Goal: Information Seeking & Learning: Learn about a topic

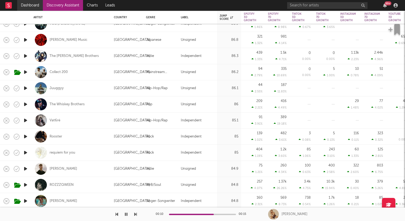
click at [24, 5] on link "Dashboard" at bounding box center [30, 5] width 26 height 11
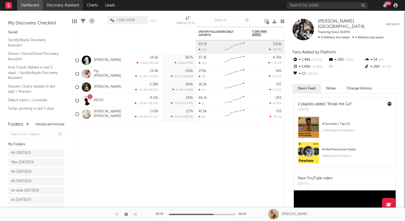
click at [56, 6] on link "Discovery Assistant" at bounding box center [63, 5] width 40 height 11
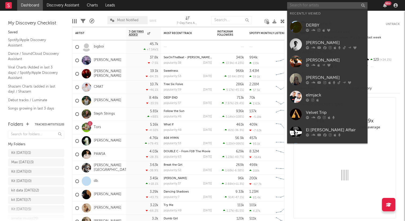
click at [336, 5] on input "text" at bounding box center [327, 5] width 80 height 7
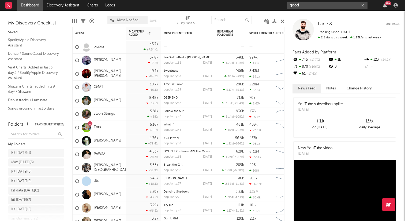
click at [314, 5] on input "good" at bounding box center [327, 5] width 80 height 7
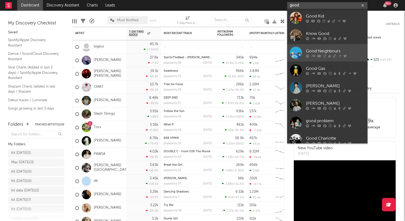
type input "good"
click at [316, 53] on div "Good Neighbours" at bounding box center [335, 51] width 59 height 6
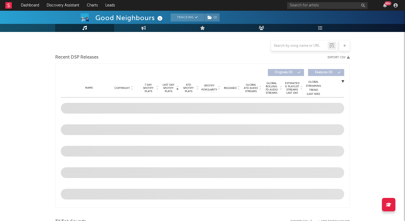
scroll to position [130, 0]
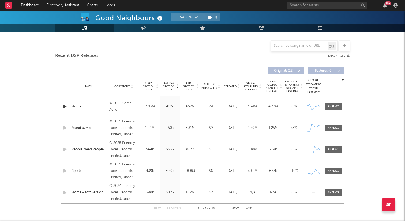
select select "6m"
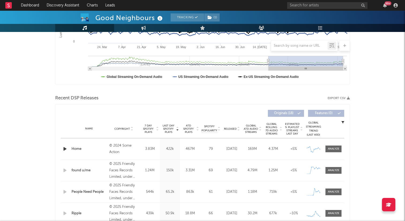
scroll to position [172, 0]
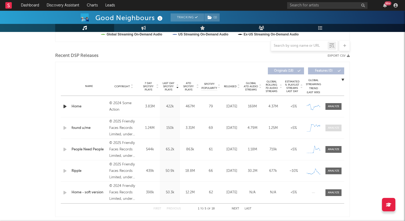
click at [335, 128] on div at bounding box center [334, 128] width 12 height 4
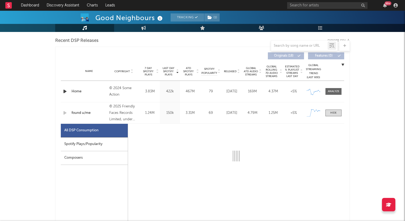
select select "1w"
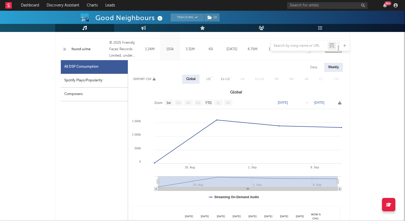
scroll to position [233, 0]
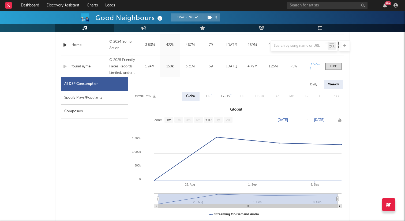
click at [80, 98] on div "Spotify Plays/Popularity" at bounding box center [94, 98] width 67 height 14
select select "1w"
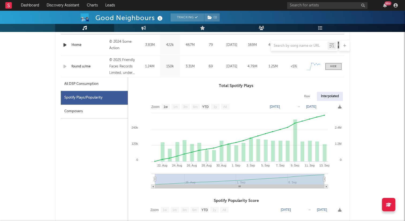
click at [80, 85] on div "All DSP Consumption" at bounding box center [81, 84] width 34 height 6
select select "1w"
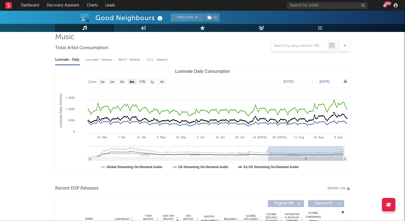
scroll to position [0, 0]
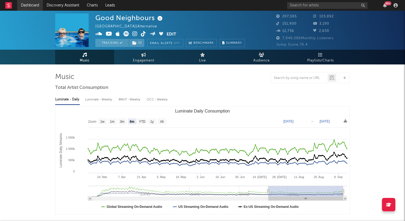
click at [33, 7] on link "Dashboard" at bounding box center [30, 5] width 26 height 11
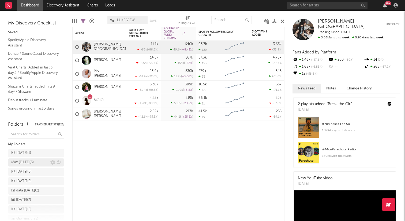
click at [39, 160] on div "Max Sept 25 ( 3 )" at bounding box center [30, 162] width 39 height 6
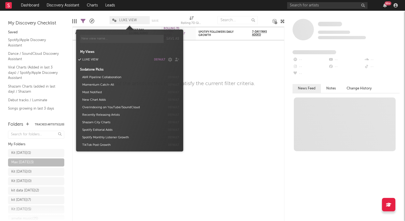
click at [133, 21] on span "LUKE VIEW" at bounding box center [128, 19] width 18 height 3
click at [102, 92] on button "Most Notified" at bounding box center [122, 92] width 85 height 8
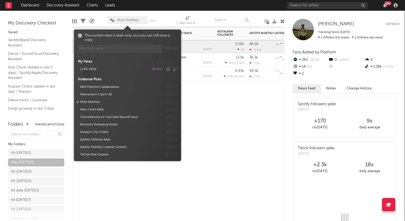
click at [196, 95] on div at bounding box center [188, 88] width 54 height 16
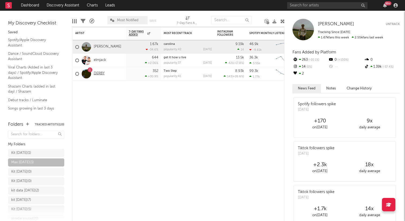
click at [97, 73] on link "DERBY" at bounding box center [99, 73] width 11 height 5
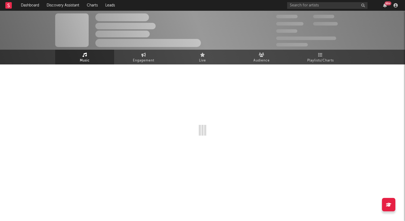
select select "6m"
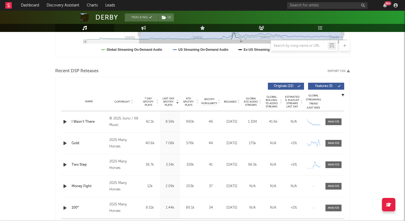
scroll to position [164, 0]
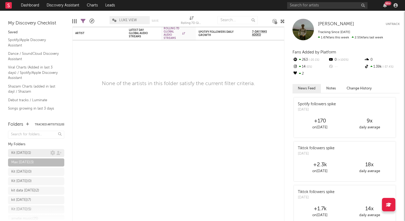
click at [25, 154] on div "Kit sept 15 2025 ( 1 )" at bounding box center [21, 153] width 20 height 6
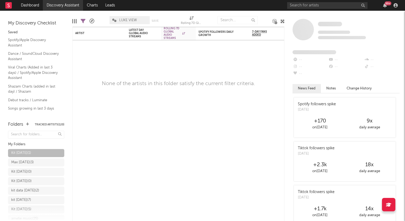
click at [72, 1] on link "Discovery Assistant" at bounding box center [63, 5] width 40 height 11
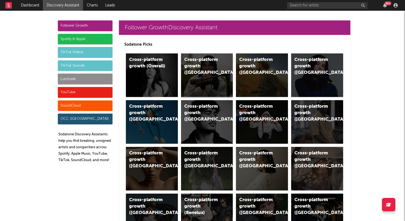
click at [206, 63] on div "Cross-platform growth (UK)" at bounding box center [202, 66] width 36 height 19
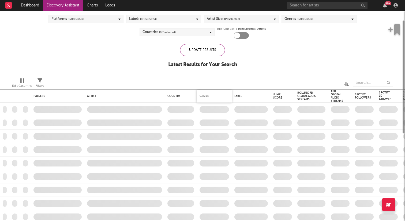
checkbox input "true"
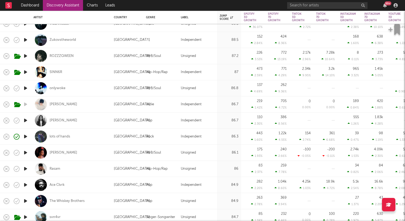
click at [26, 120] on icon "button" at bounding box center [26, 120] width 6 height 7
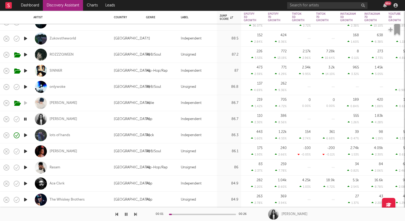
click at [26, 120] on icon "button" at bounding box center [25, 119] width 5 height 7
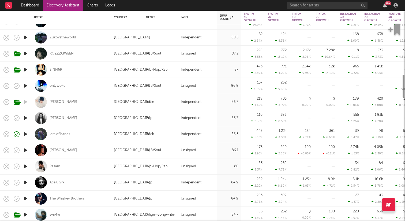
click at [25, 132] on icon "button" at bounding box center [26, 134] width 6 height 7
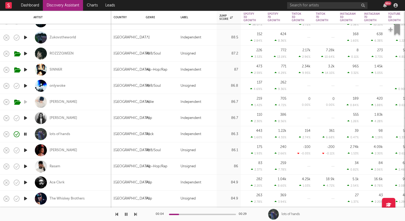
click at [27, 135] on icon "button" at bounding box center [25, 134] width 5 height 7
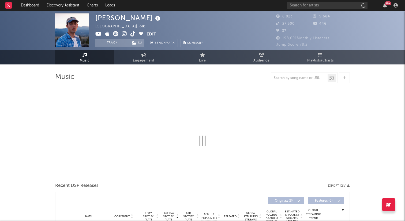
select select "6m"
